Goal: Navigation & Orientation: Go to known website

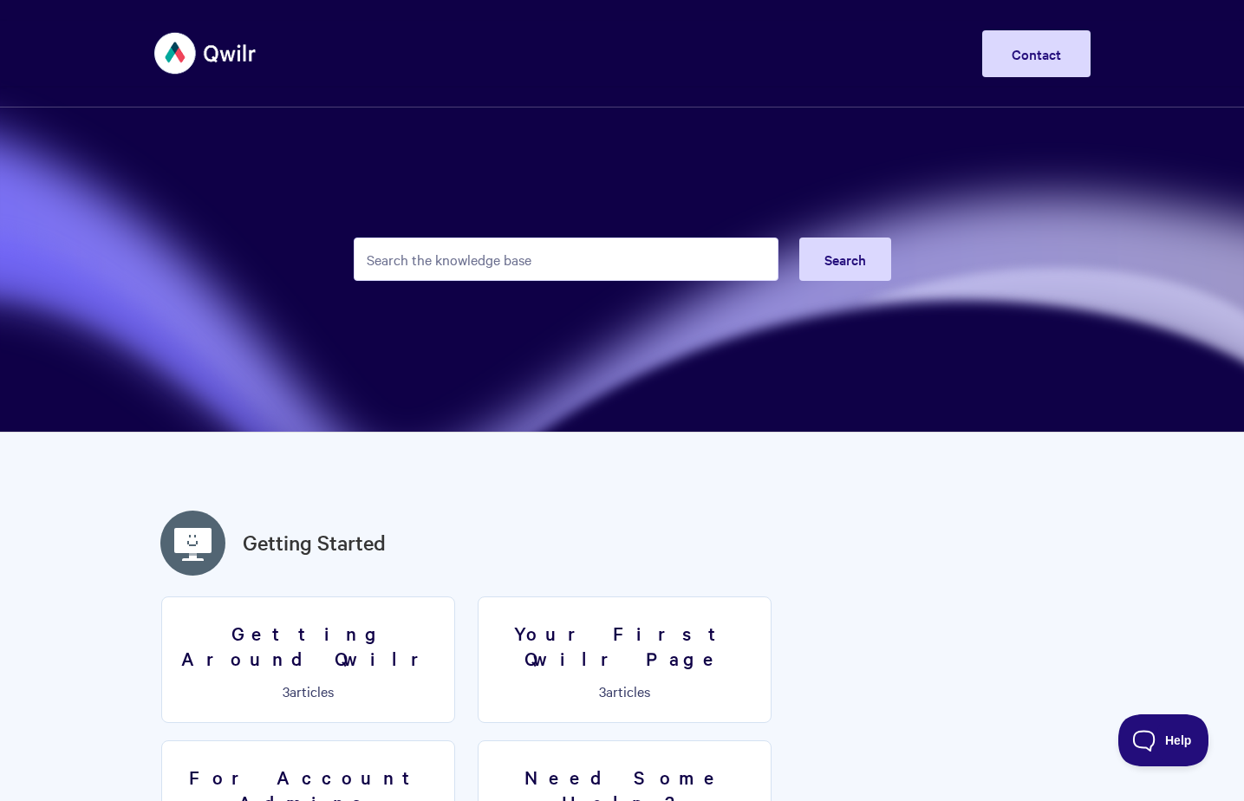
click at [195, 59] on img at bounding box center [205, 53] width 103 height 65
click at [175, 44] on img at bounding box center [205, 53] width 103 height 65
click at [215, 54] on img at bounding box center [205, 53] width 103 height 65
